Goal: Task Accomplishment & Management: Manage account settings

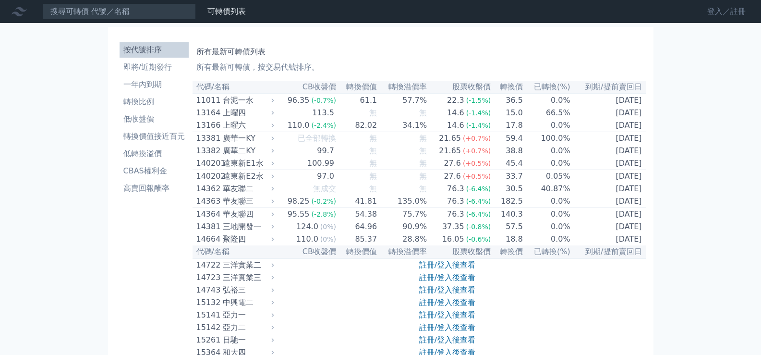
click at [715, 12] on link "登入／註冊" at bounding box center [727, 11] width 54 height 15
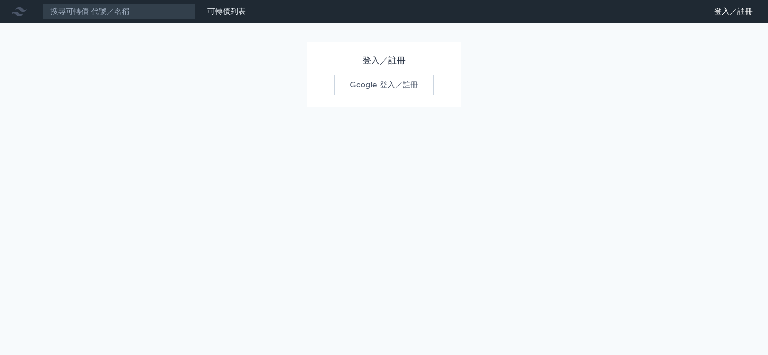
click at [371, 81] on link "Google 登入／註冊" at bounding box center [384, 85] width 100 height 20
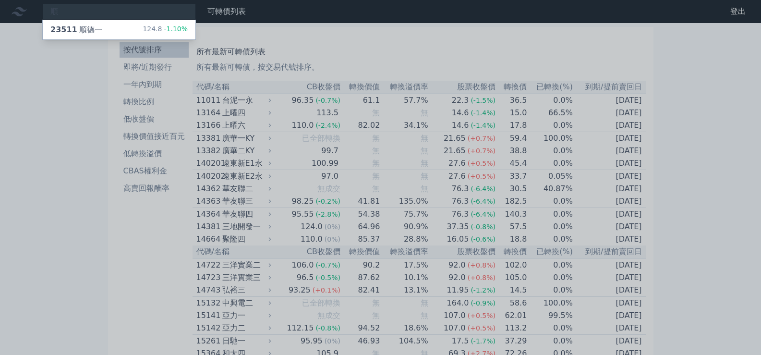
type input "順"
